Goal: Task Accomplishment & Management: Manage account settings

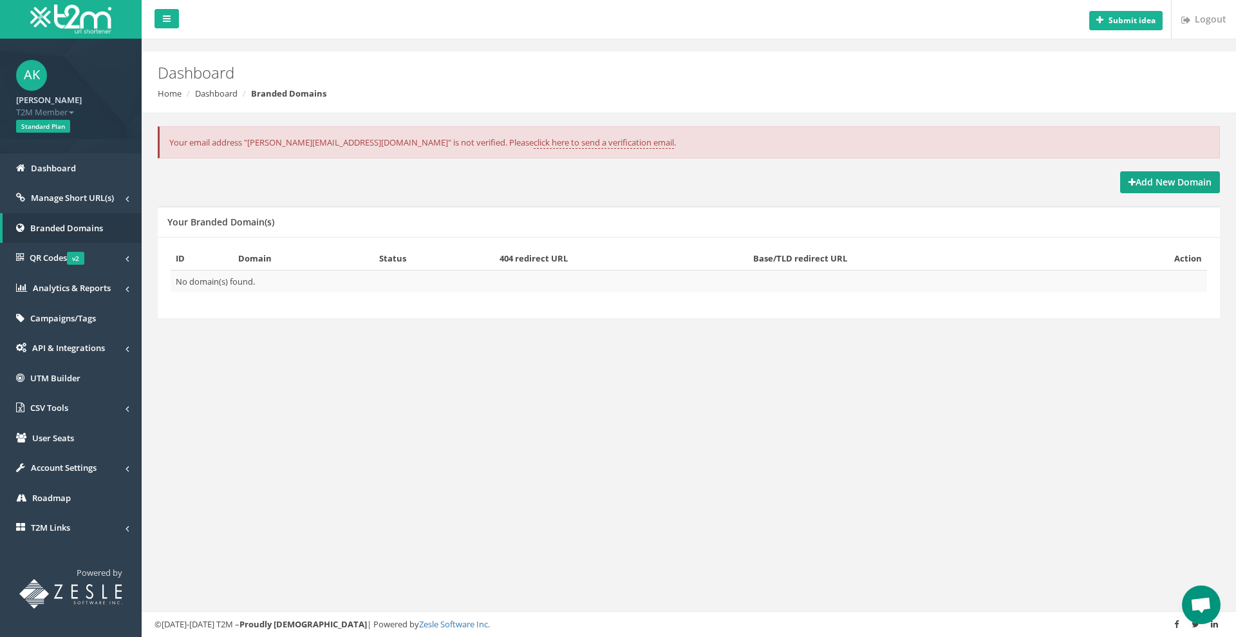
click at [1155, 181] on strong "Add New Domain" at bounding box center [1169, 182] width 83 height 12
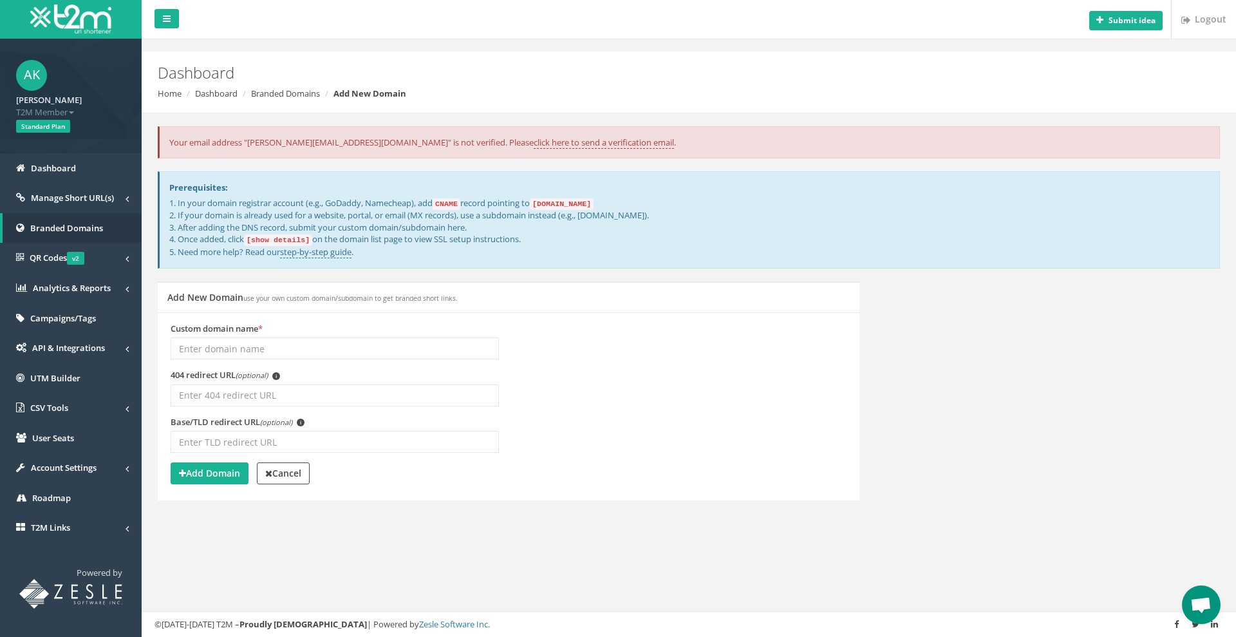
drag, startPoint x: 545, startPoint y: 204, endPoint x: 627, endPoint y: 203, distance: 82.4
click at [627, 203] on p "1. In your domain registrar account (e.g., GoDaddy, Namecheap), add CNAME recor…" at bounding box center [689, 227] width 1040 height 61
copy code "[DOMAIN_NAME]"
click at [392, 344] on input "Custom domain name *" at bounding box center [335, 348] width 328 height 22
type input "t2.webzgs.click"
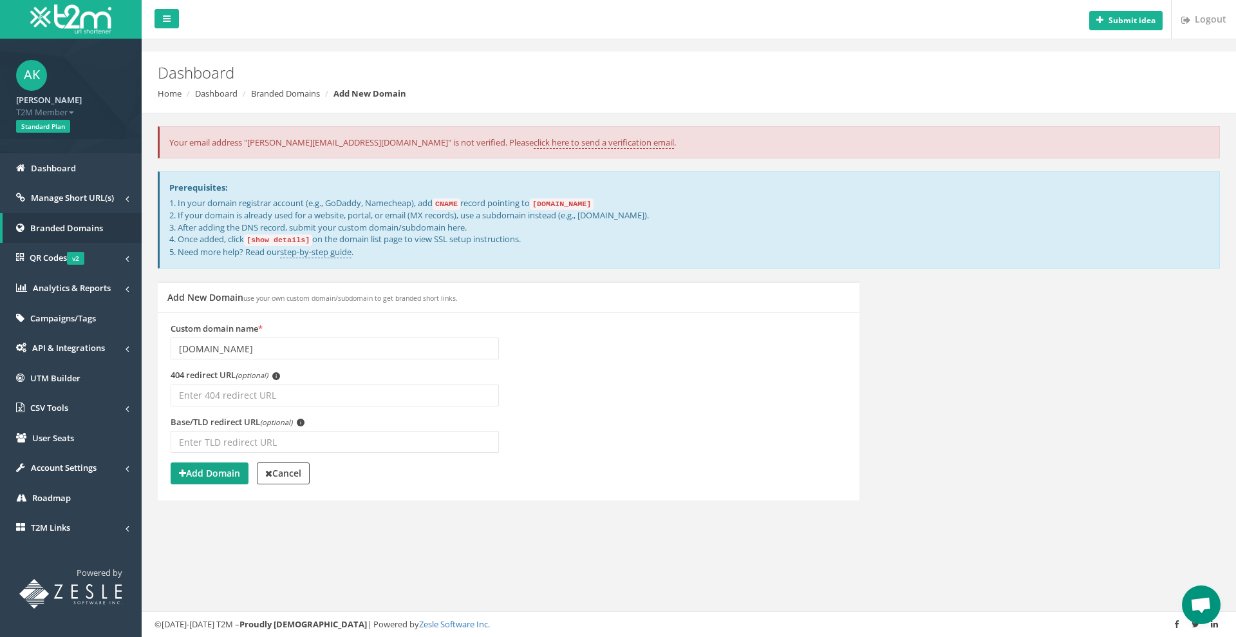
click at [204, 472] on strong "Add Domain" at bounding box center [209, 473] width 61 height 12
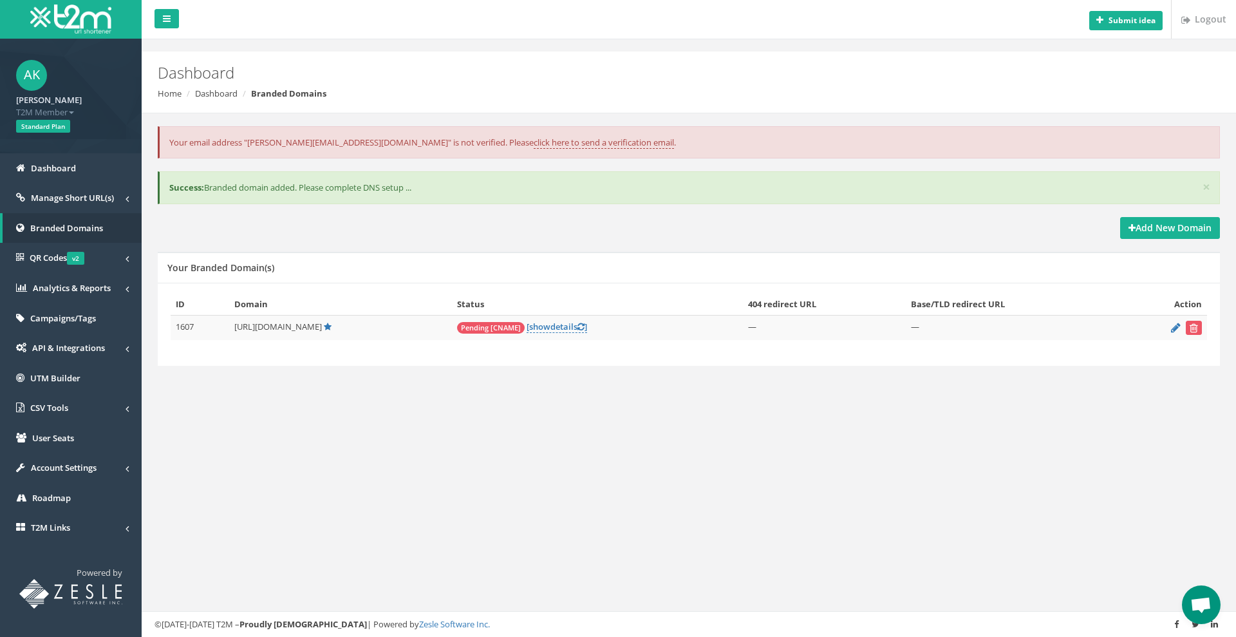
click at [683, 364] on div "ID Domain Status 404 redirect URL Base/TLD redirect URL Action 1607 [URL][DOMAI…" at bounding box center [689, 325] width 1062 height 84
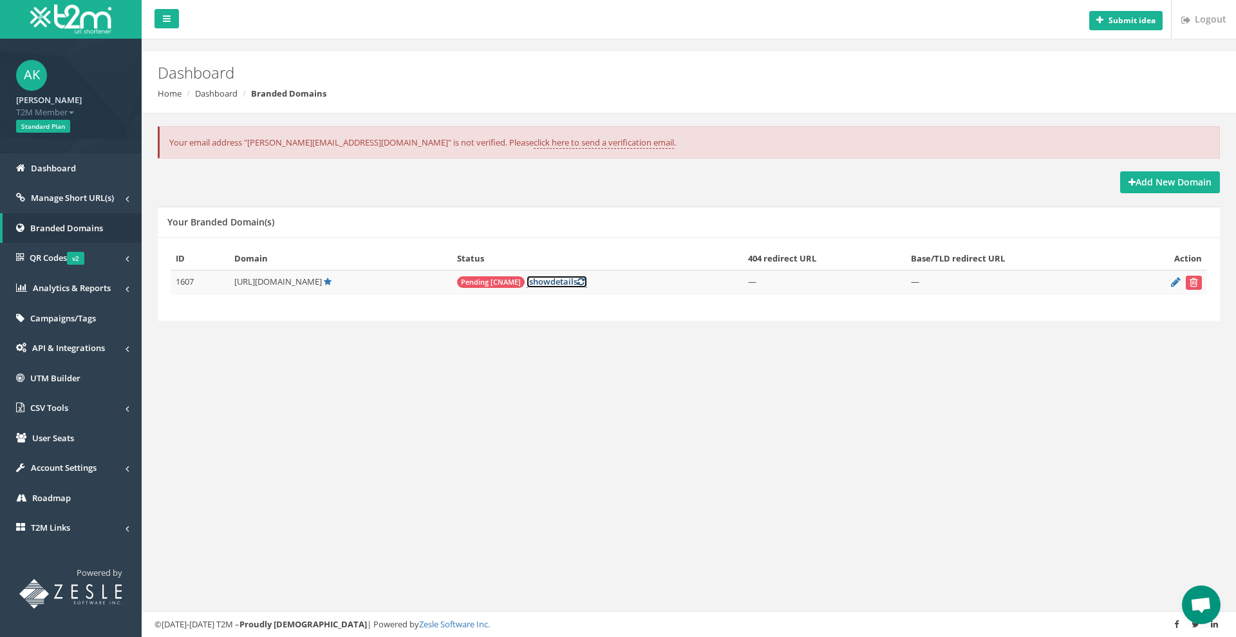
click at [562, 277] on link "[ show details ]" at bounding box center [556, 281] width 60 height 12
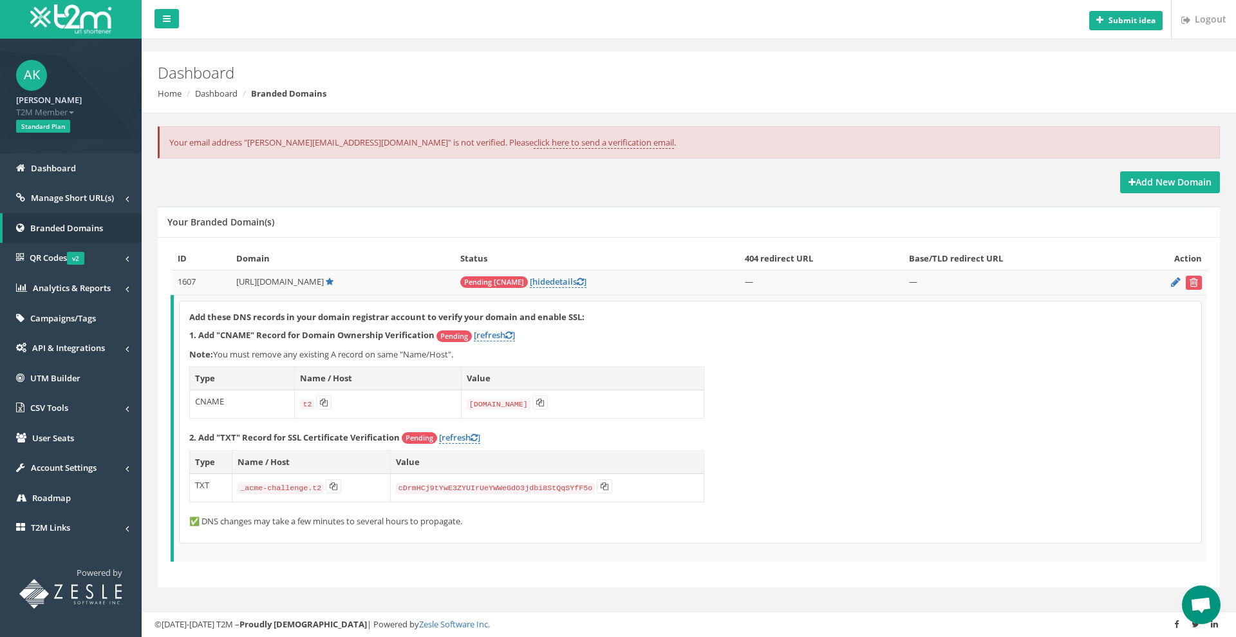
click at [791, 358] on p "Note: You must remove any existing A record on same "Name/Host"." at bounding box center [690, 354] width 1002 height 12
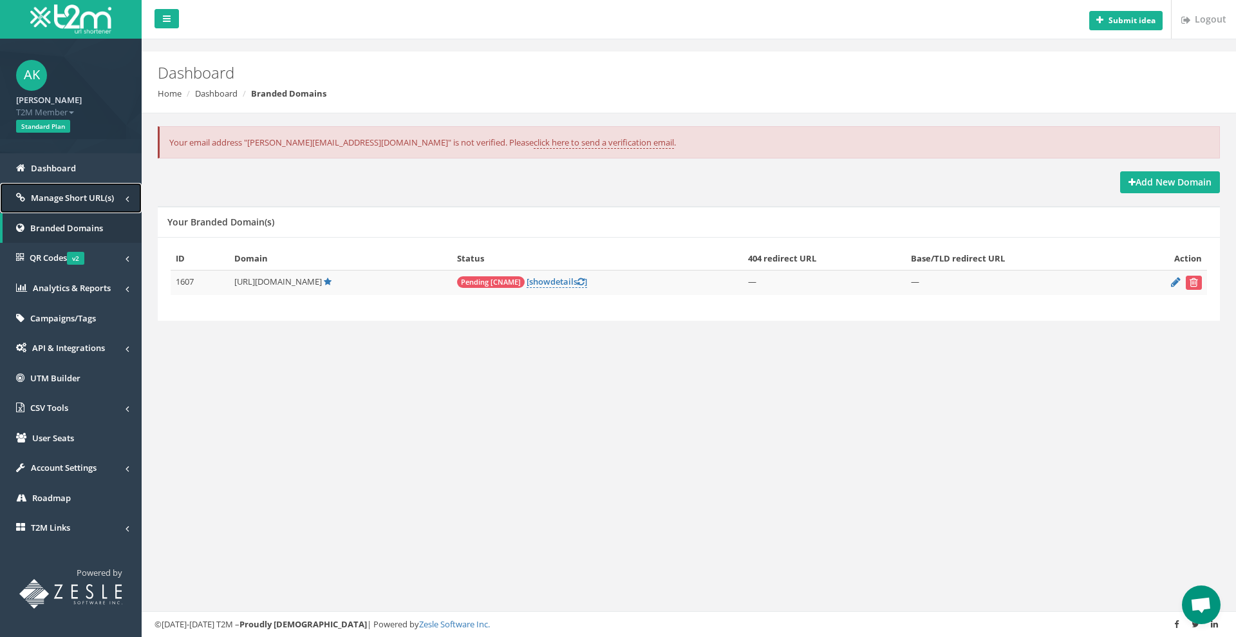
click at [74, 198] on span "Manage Short URL(s)" at bounding box center [72, 198] width 83 height 12
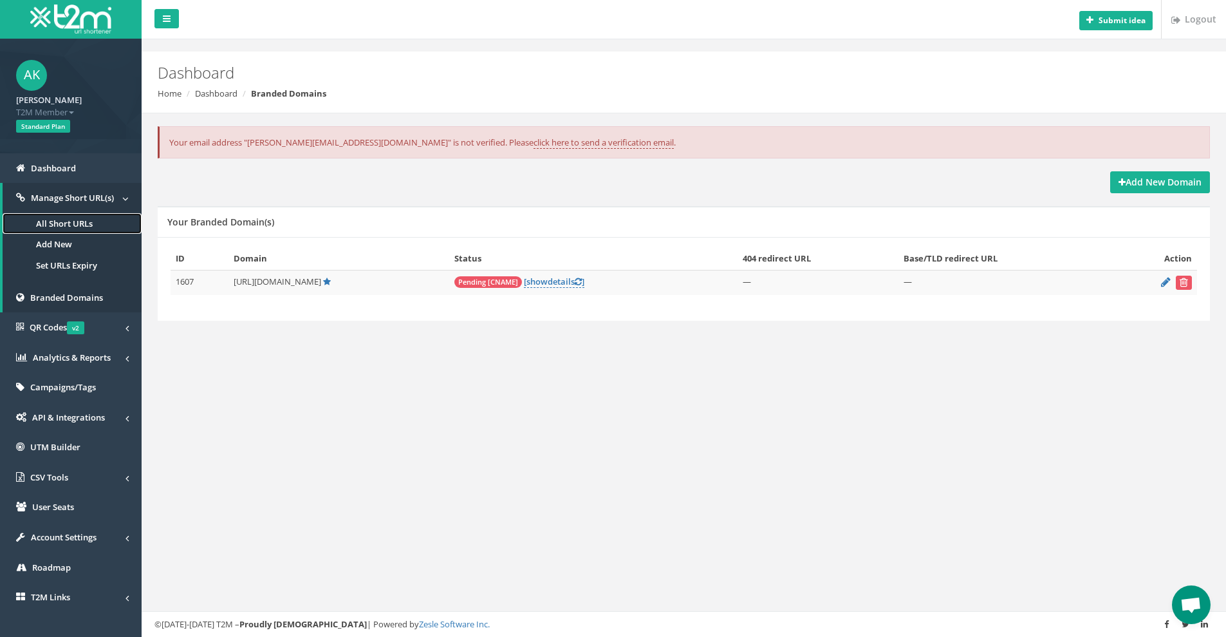
click at [82, 225] on link "All Short URLs" at bounding box center [72, 223] width 139 height 21
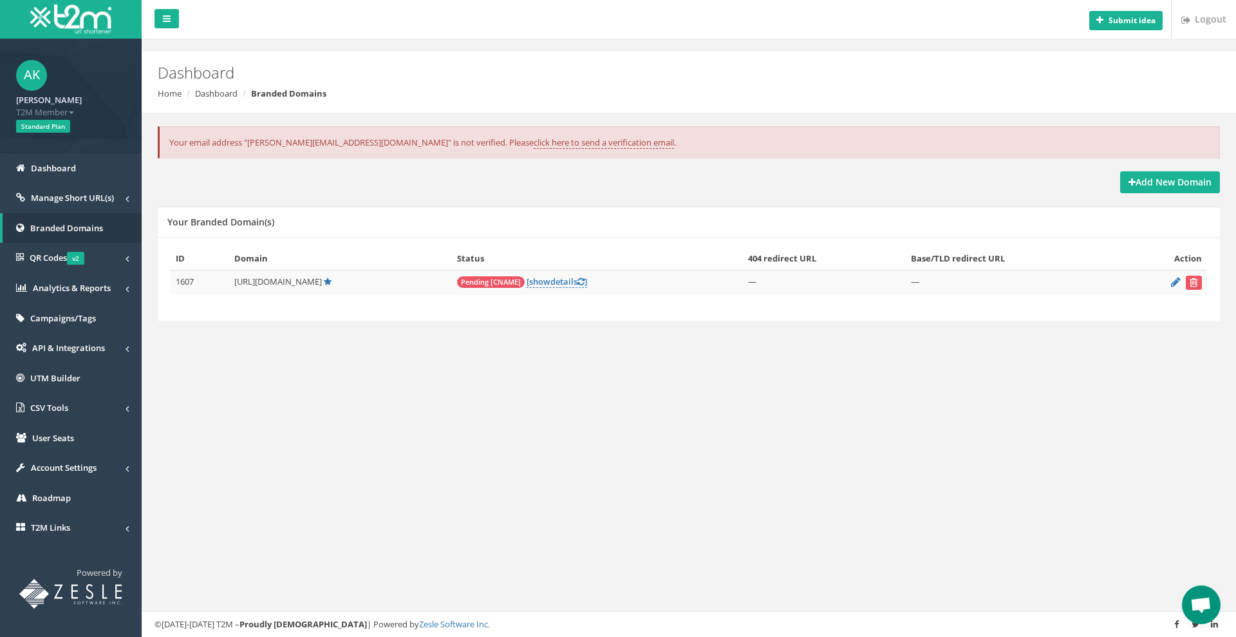
click at [297, 342] on div "Your email address "anton.kukresh@zillion.games" is not verified. Please click …" at bounding box center [688, 237] width 1075 height 249
click at [275, 398] on div "Submit idea Logout Dashboard Home Dashboard Branded Domains Your email address …" at bounding box center [689, 318] width 1094 height 637
click at [86, 196] on span "Manage Short URL(s)" at bounding box center [72, 198] width 83 height 12
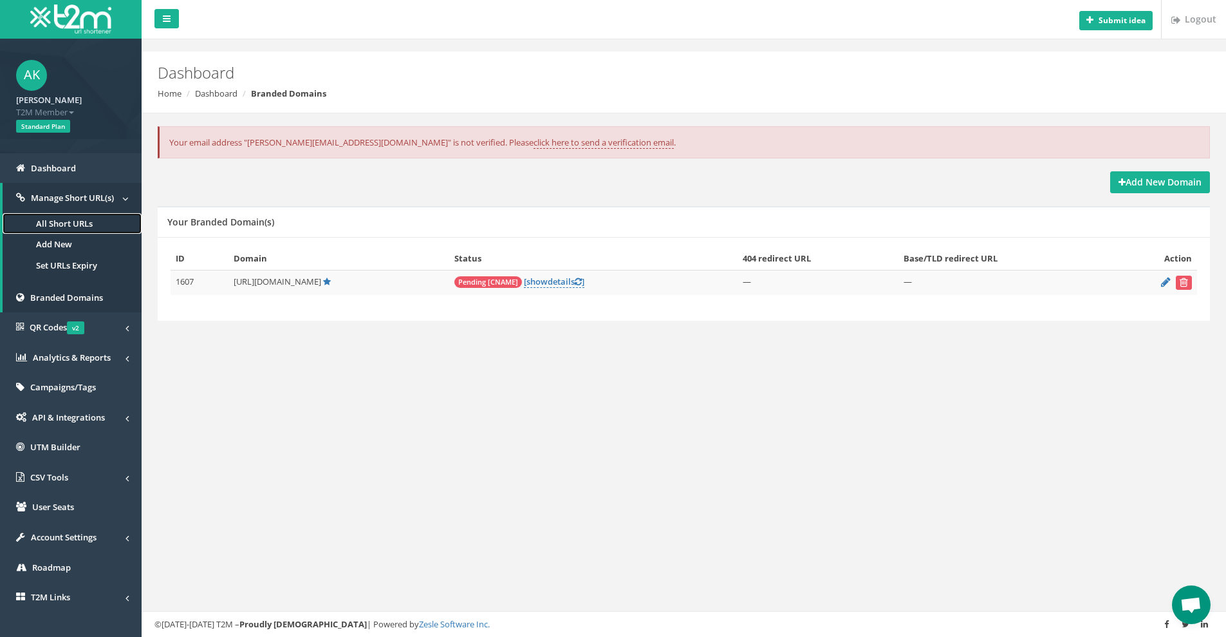
click at [66, 221] on link "All Short URLs" at bounding box center [72, 223] width 139 height 21
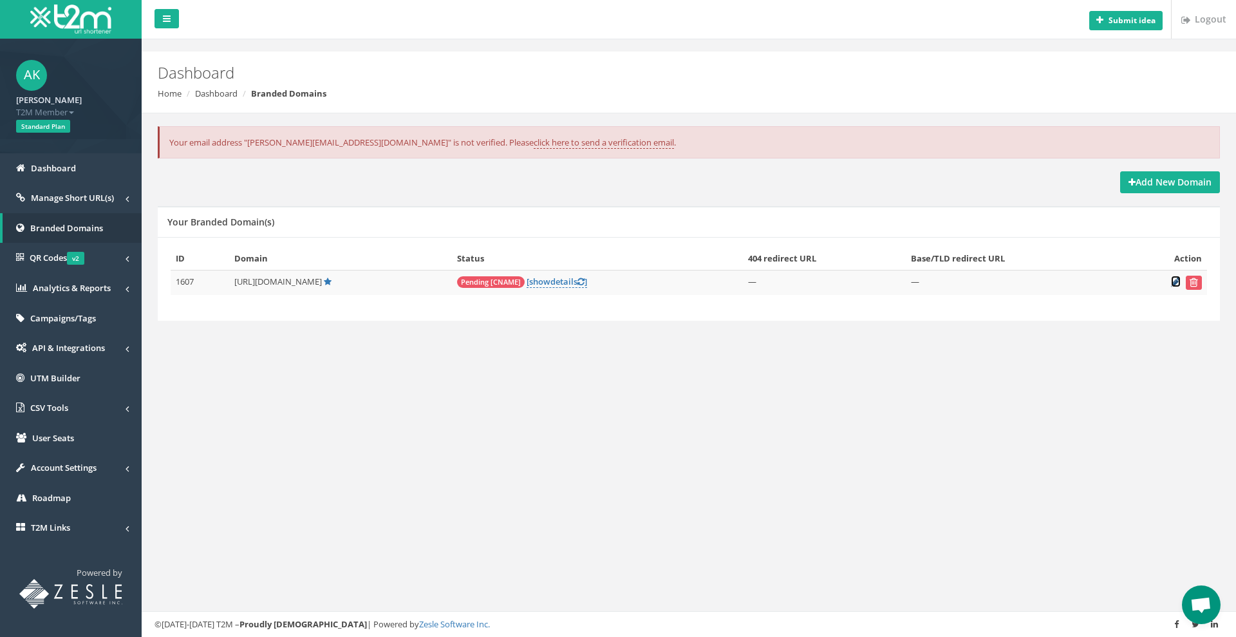
click at [1172, 280] on icon at bounding box center [1176, 281] width 10 height 8
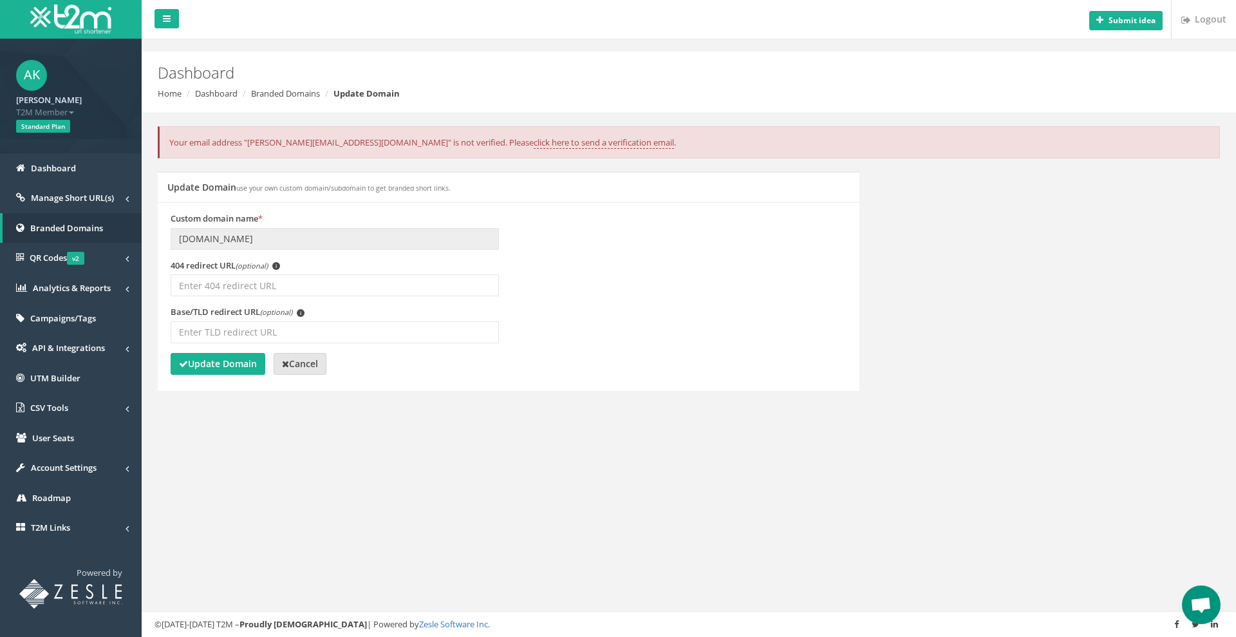
click at [301, 355] on link "Cancel" at bounding box center [300, 364] width 53 height 22
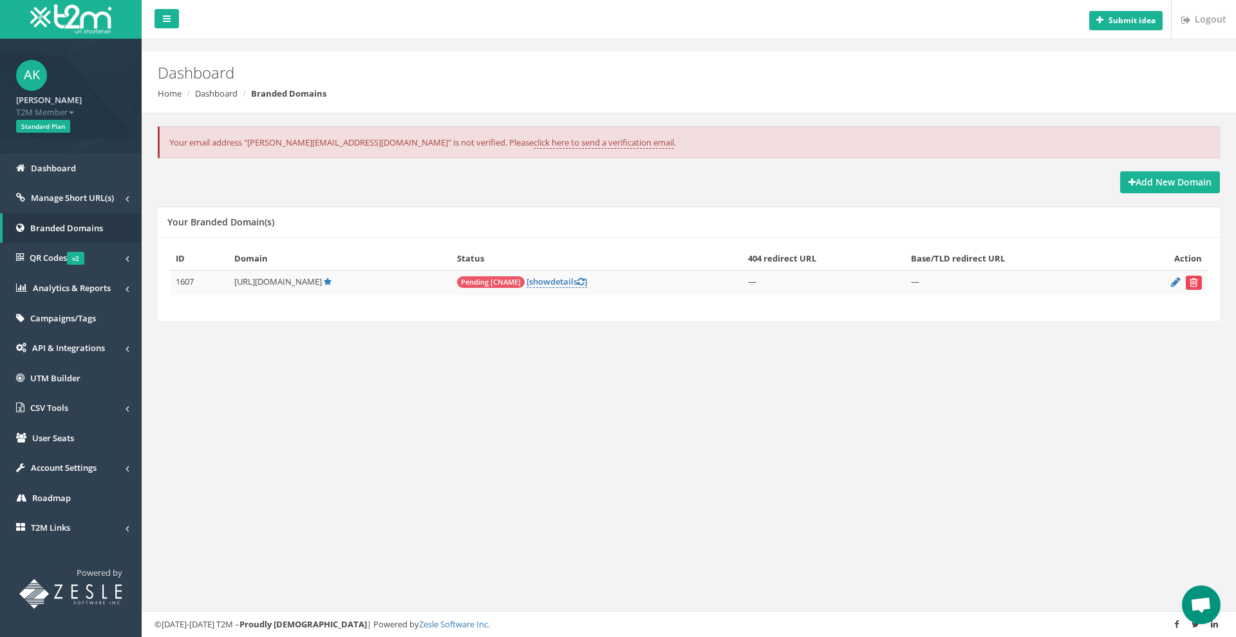
click at [1199, 283] on button "submit" at bounding box center [1193, 282] width 16 height 14
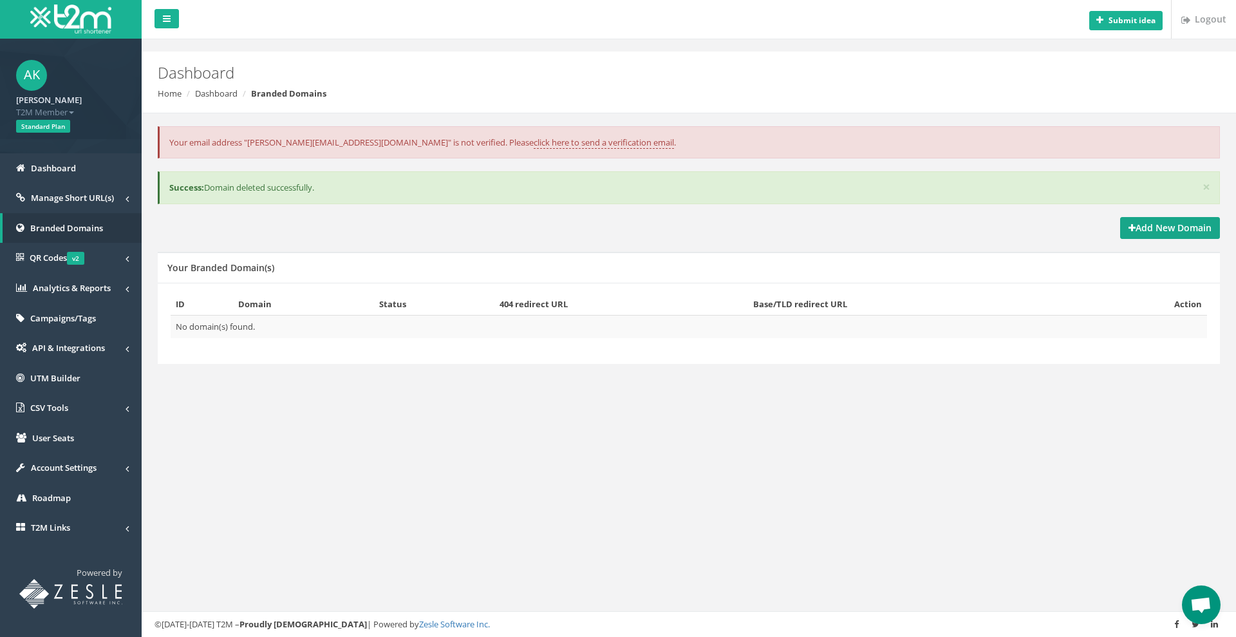
click at [1172, 228] on strong "Add New Domain" at bounding box center [1169, 227] width 83 height 12
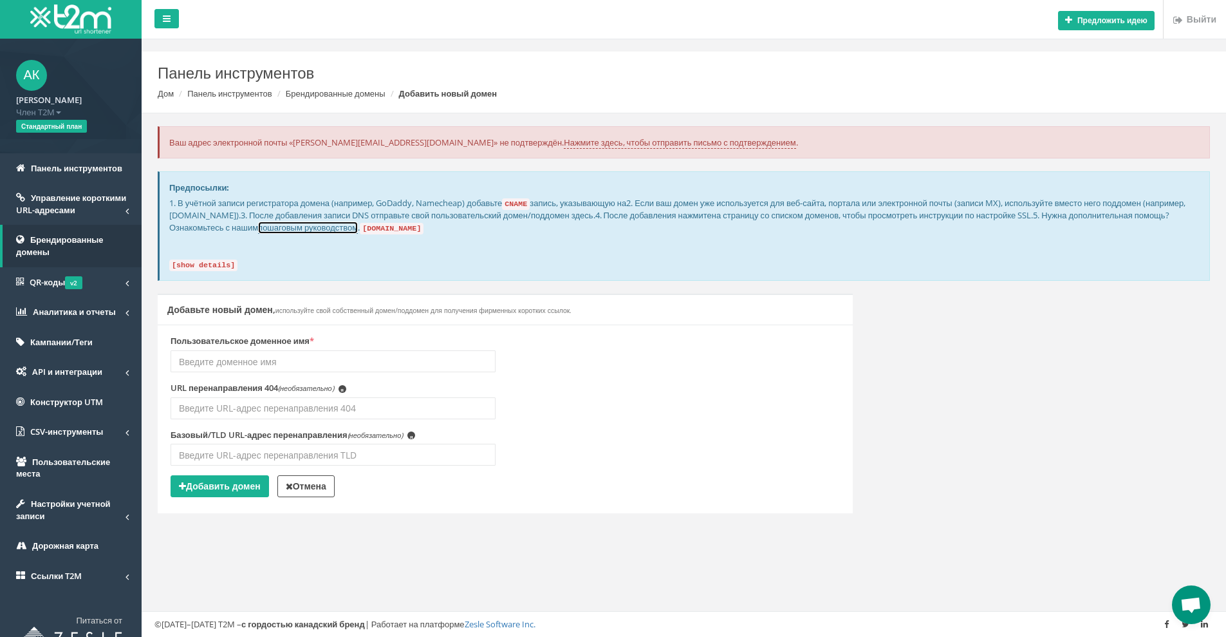
click at [358, 228] on font "пошаговым руководством" at bounding box center [308, 227] width 100 height 12
click at [355, 353] on input "Пользовательское доменное имя *" at bounding box center [333, 361] width 325 height 22
type input "[DOMAIN_NAME]"
click at [226, 263] on code "[show details]" at bounding box center [203, 265] width 68 height 12
click at [232, 485] on font "Добавить домен" at bounding box center [223, 485] width 75 height 12
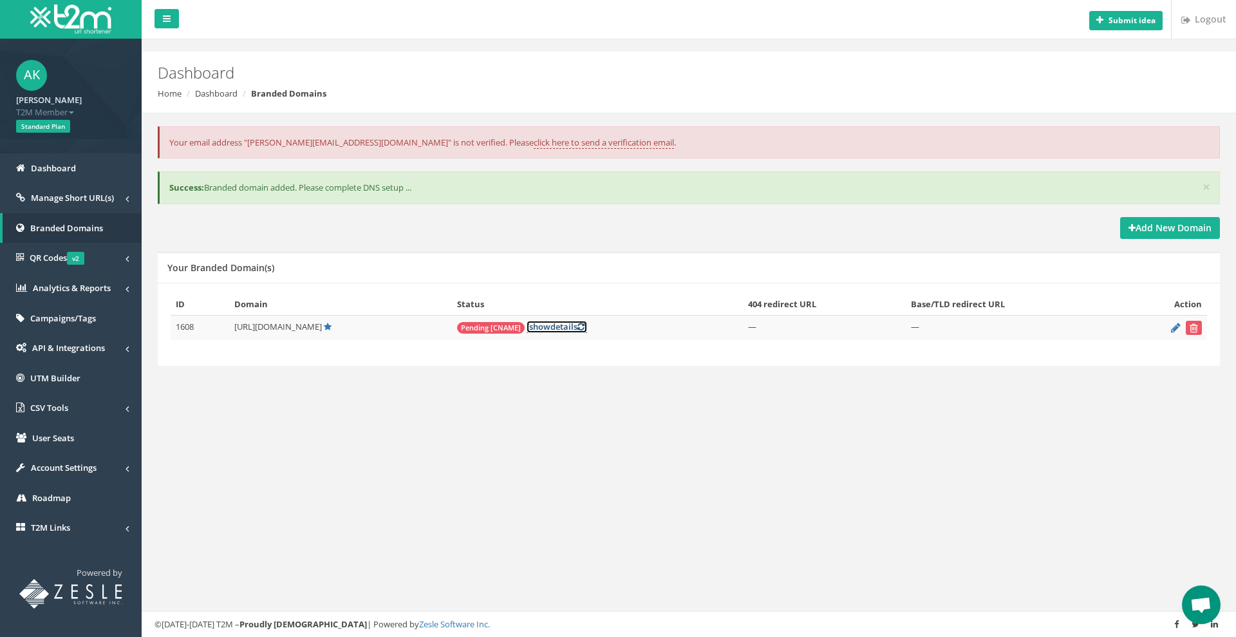
click at [539, 328] on span "show" at bounding box center [539, 327] width 21 height 12
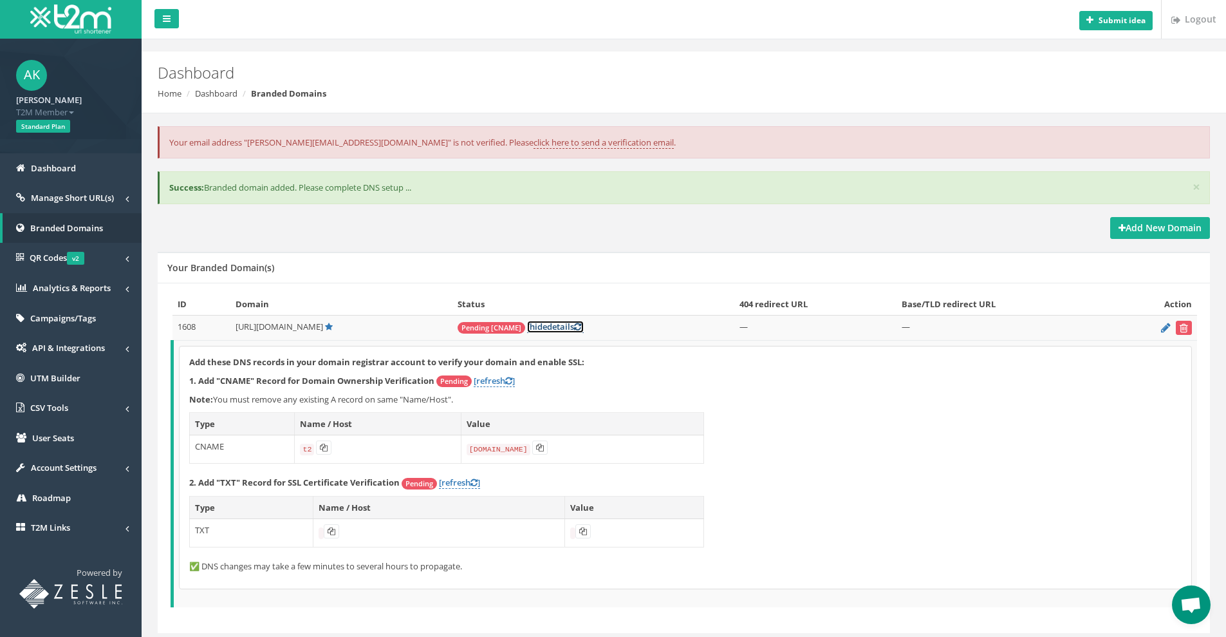
scroll to position [38, 0]
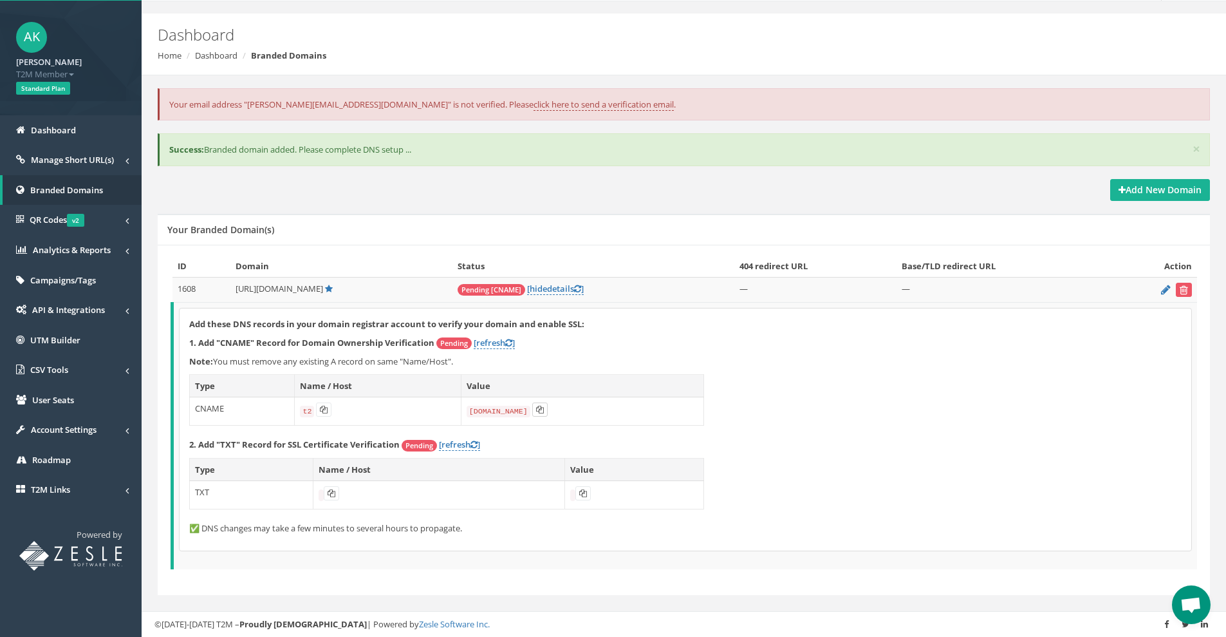
click at [536, 411] on icon at bounding box center [540, 409] width 8 height 8
click at [494, 344] on link "[refresh ]" at bounding box center [494, 343] width 41 height 12
click at [335, 496] on icon at bounding box center [334, 493] width 8 height 8
click at [610, 491] on button at bounding box center [604, 493] width 15 height 14
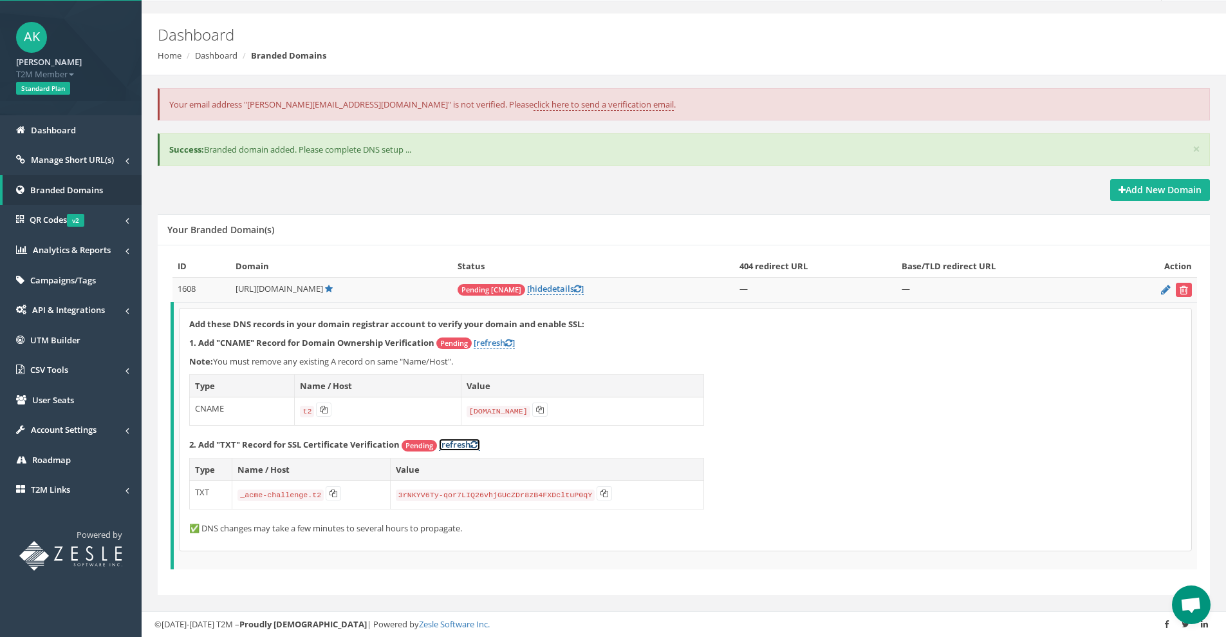
click at [465, 445] on link "[refresh ]" at bounding box center [459, 444] width 41 height 12
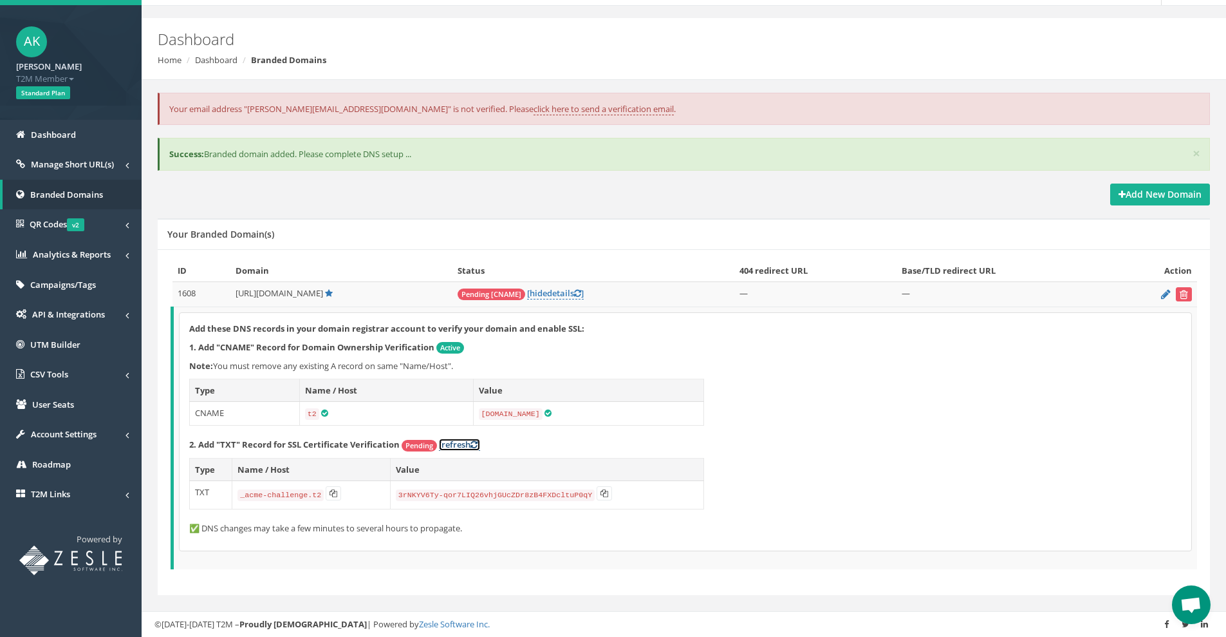
click at [465, 448] on link "[refresh ]" at bounding box center [459, 444] width 41 height 12
click at [471, 445] on link "[refresh ]" at bounding box center [459, 444] width 41 height 12
click at [473, 447] on icon at bounding box center [473, 444] width 7 height 8
click at [440, 443] on link "[refresh ]" at bounding box center [459, 444] width 41 height 12
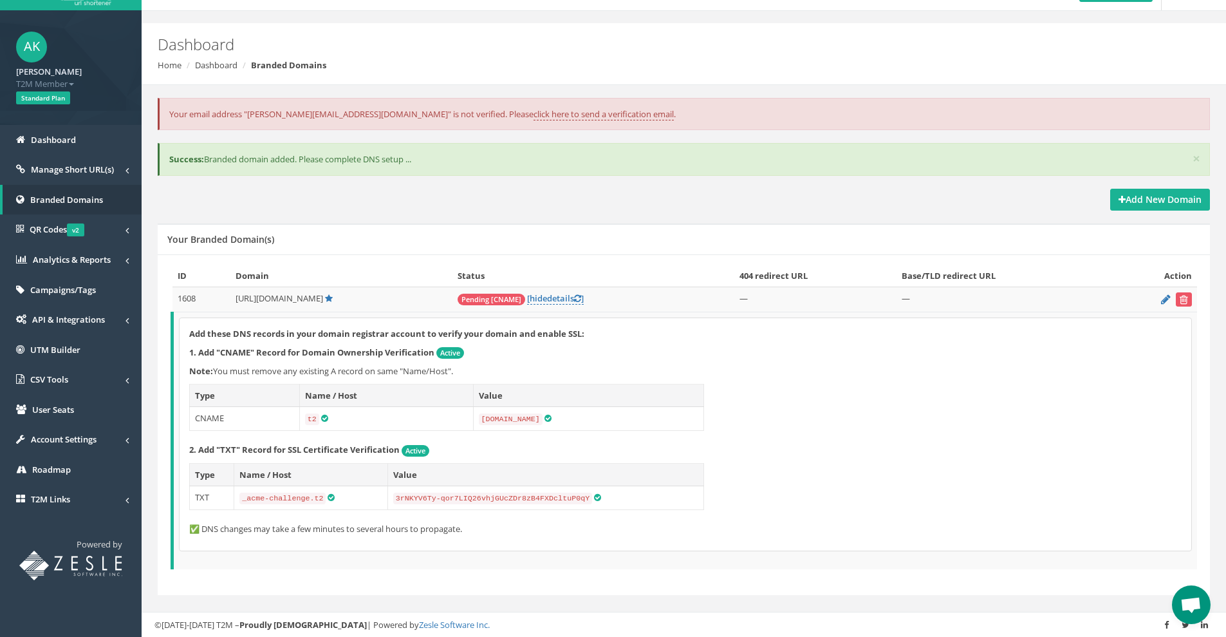
scroll to position [28, 0]
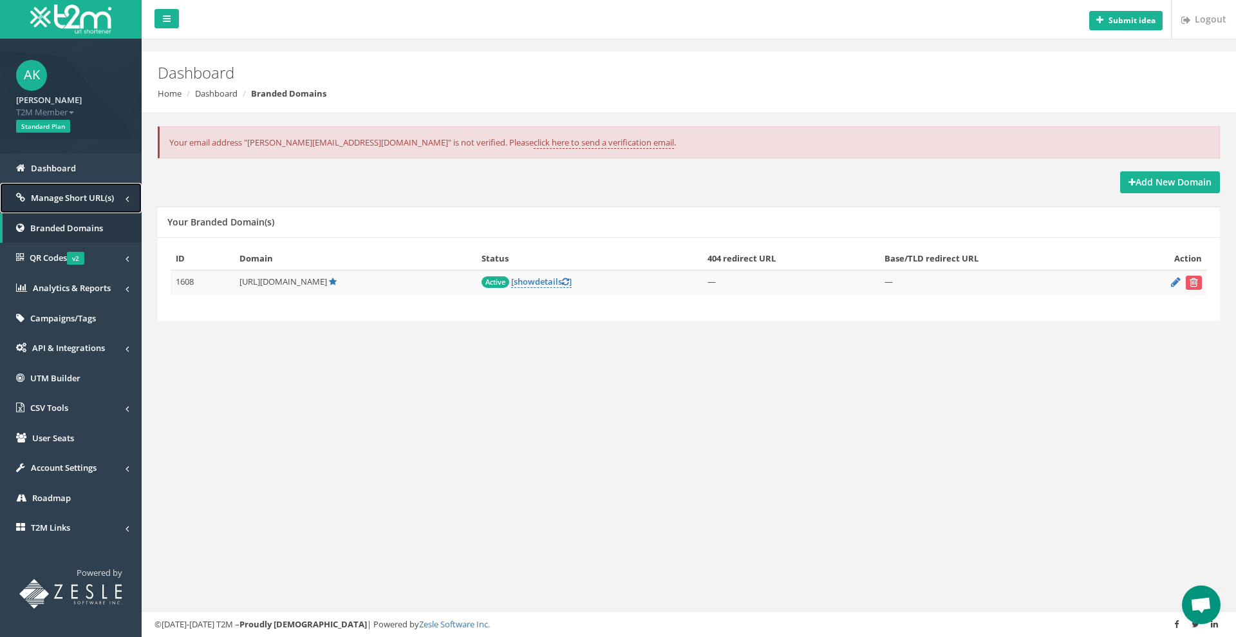
click at [86, 204] on link "Manage Short URL(s)" at bounding box center [71, 198] width 142 height 30
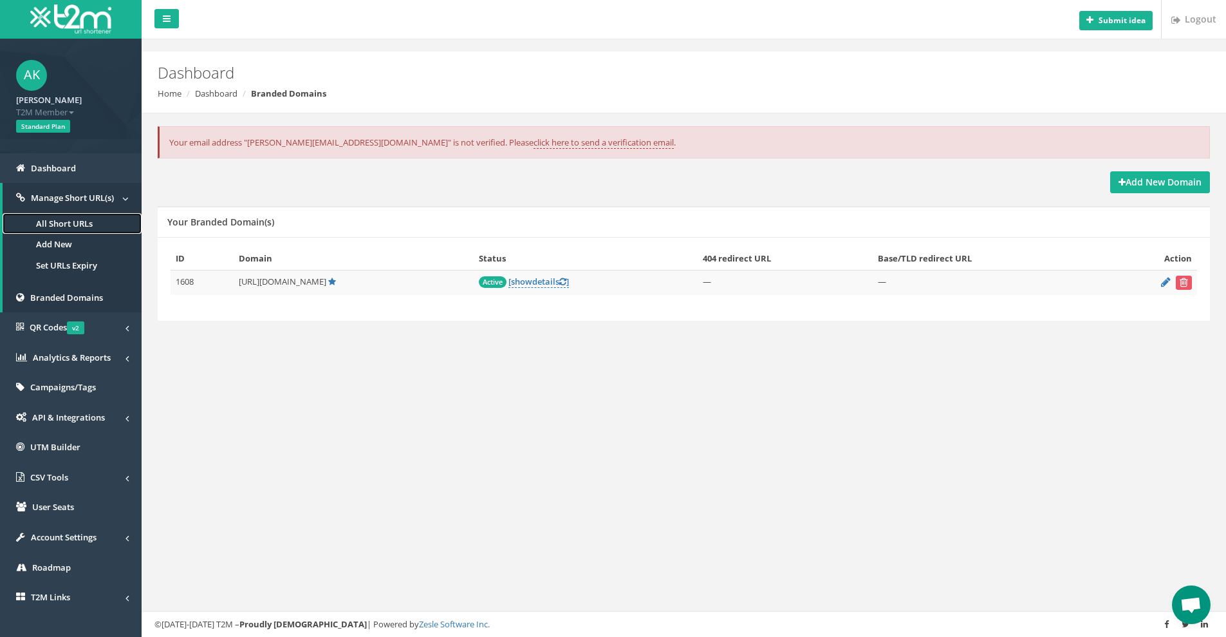
click at [69, 230] on link "All Short URLs" at bounding box center [72, 223] width 139 height 21
